Goal: Information Seeking & Learning: Compare options

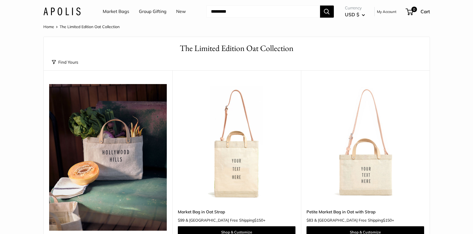
click at [116, 12] on link "Market Bags" at bounding box center [116, 11] width 26 height 8
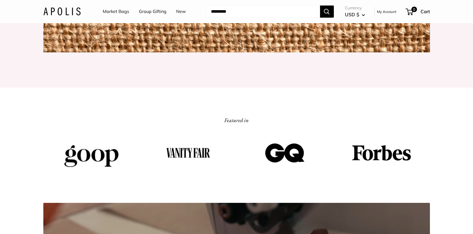
scroll to position [699, 0]
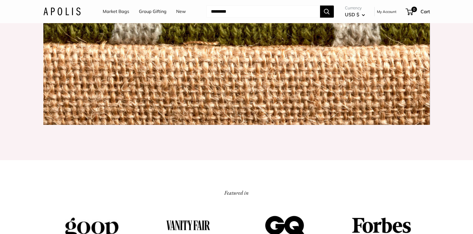
click at [121, 14] on link "Market Bags" at bounding box center [116, 11] width 26 height 8
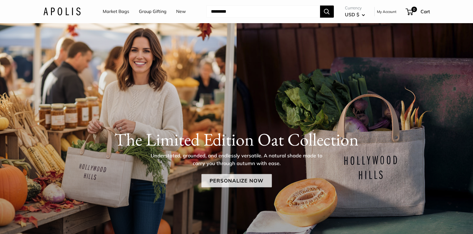
click at [232, 184] on link "Personalize Now" at bounding box center [236, 180] width 70 height 13
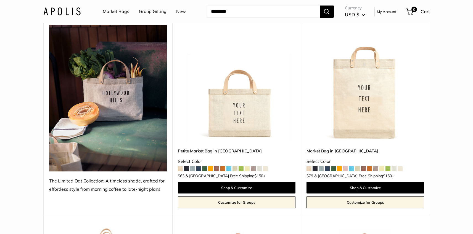
scroll to position [74, 0]
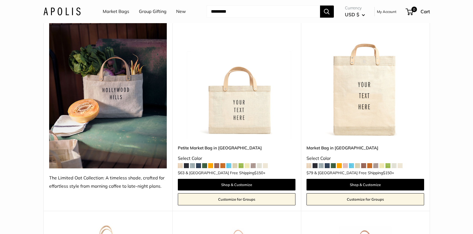
click at [0, 0] on img at bounding box center [0, 0] width 0 height 0
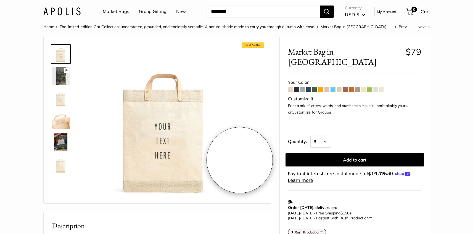
click at [243, 161] on div "Best Seller Pause Play % buffered 00:00 Unmute Mute Exit fullscreen Enter fulls…" at bounding box center [157, 121] width 213 height 156
click at [289, 87] on span at bounding box center [290, 89] width 5 height 5
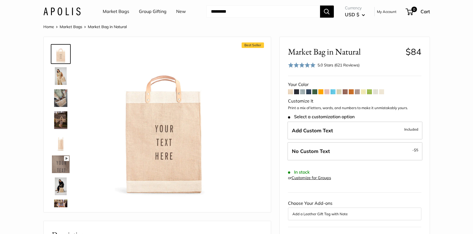
click at [302, 93] on span at bounding box center [302, 91] width 5 height 5
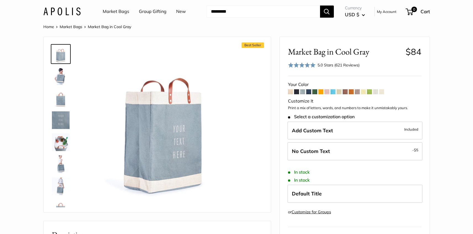
click at [339, 92] on span at bounding box center [338, 91] width 5 height 5
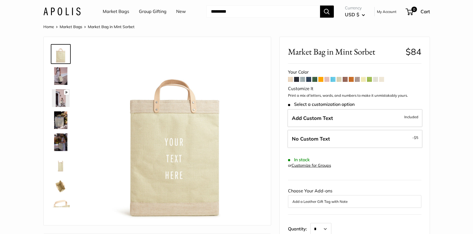
click at [383, 79] on span at bounding box center [381, 79] width 5 height 5
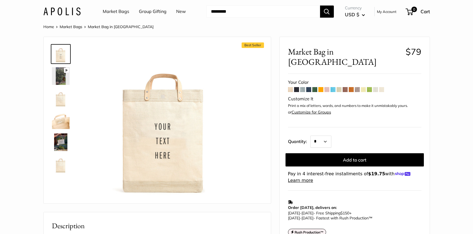
click at [377, 87] on span at bounding box center [375, 89] width 5 height 5
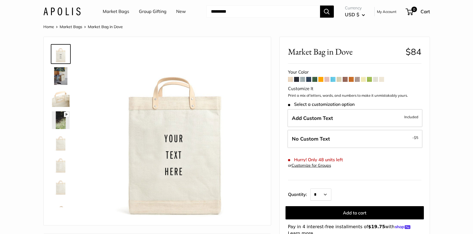
click at [314, 79] on span at bounding box center [314, 79] width 5 height 5
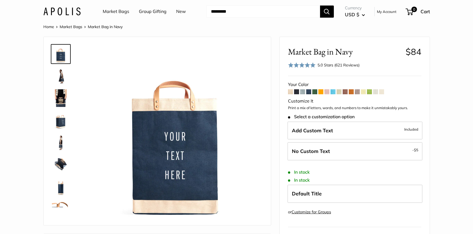
click at [302, 92] on span at bounding box center [302, 91] width 5 height 5
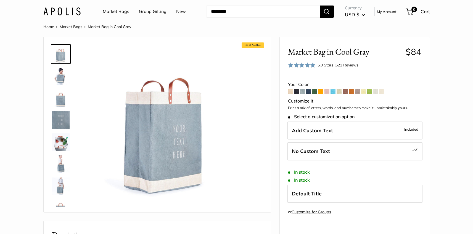
click at [298, 92] on span at bounding box center [296, 91] width 5 height 5
